Goal: Task Accomplishment & Management: Use online tool/utility

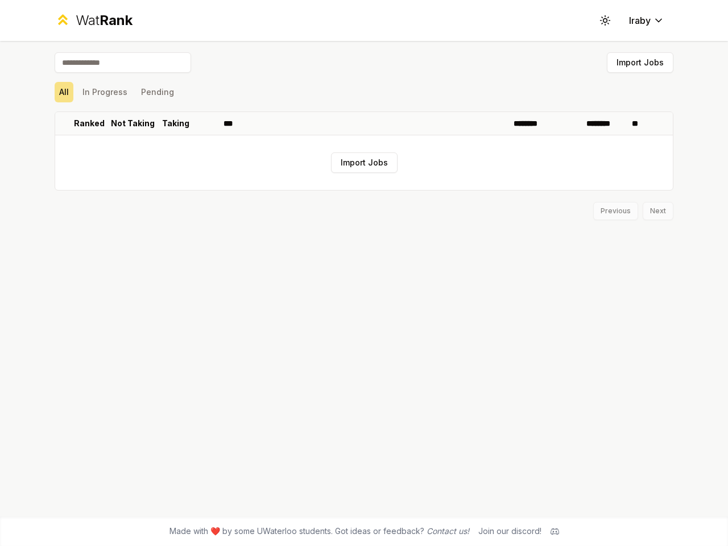
click at [605, 20] on icon at bounding box center [604, 20] width 11 height 11
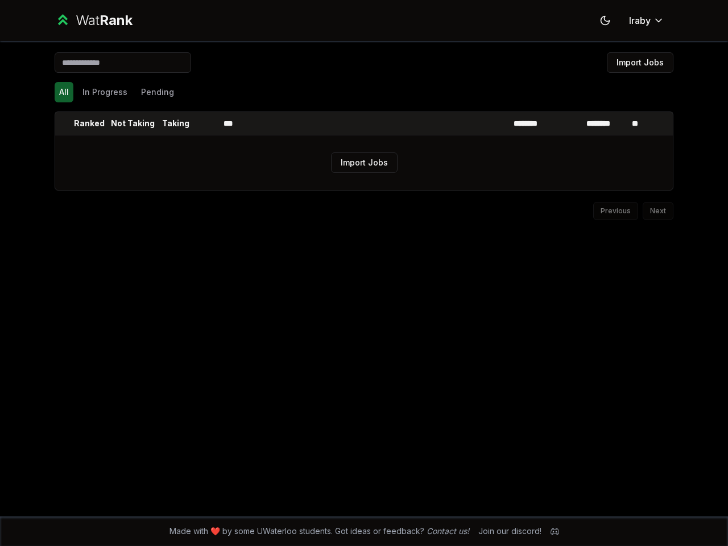
click at [639, 63] on button "Import Jobs" at bounding box center [640, 62] width 67 height 20
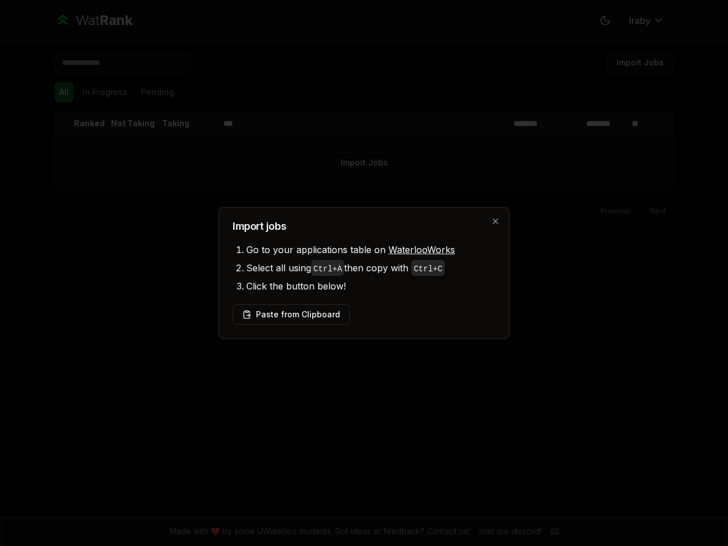
click at [64, 92] on div at bounding box center [364, 273] width 728 height 546
click at [105, 92] on div at bounding box center [364, 273] width 728 height 546
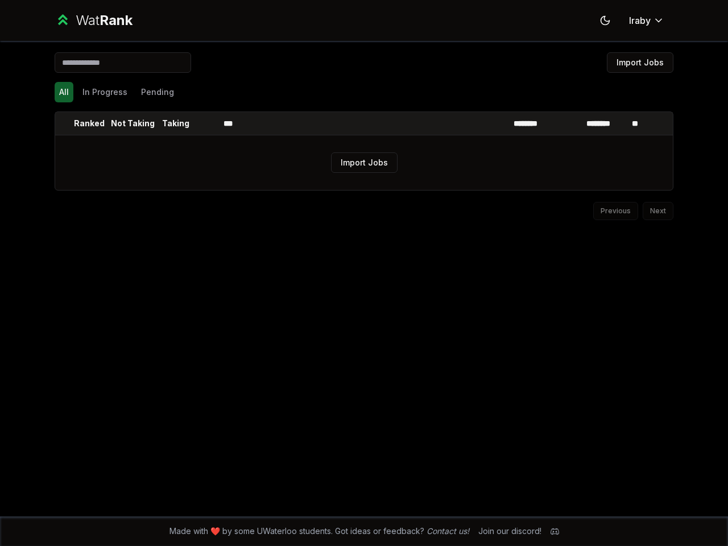
click at [157, 92] on button "Pending" at bounding box center [157, 92] width 42 height 20
click at [64, 123] on th at bounding box center [64, 123] width 18 height 23
click at [89, 123] on p "Ranked" at bounding box center [89, 123] width 31 height 11
click at [132, 123] on p "Not Taking" at bounding box center [133, 123] width 44 height 11
click at [176, 123] on p "Taking" at bounding box center [175, 123] width 27 height 11
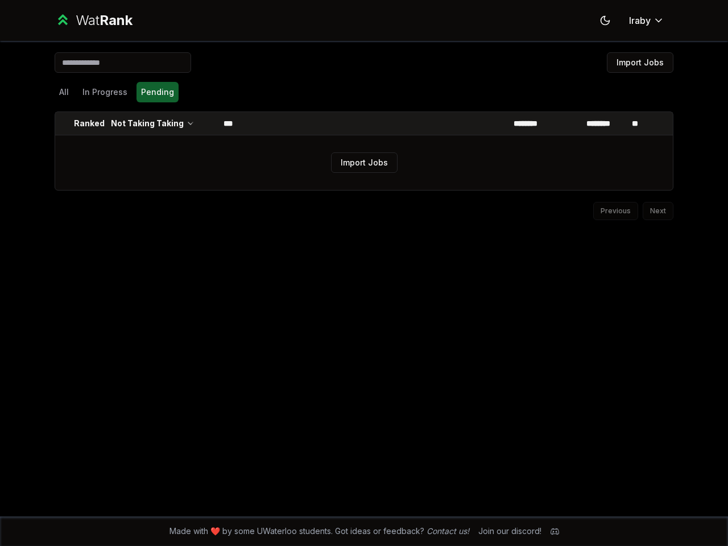
click at [205, 123] on th at bounding box center [205, 123] width 27 height 23
